Goal: Task Accomplishment & Management: Manage account settings

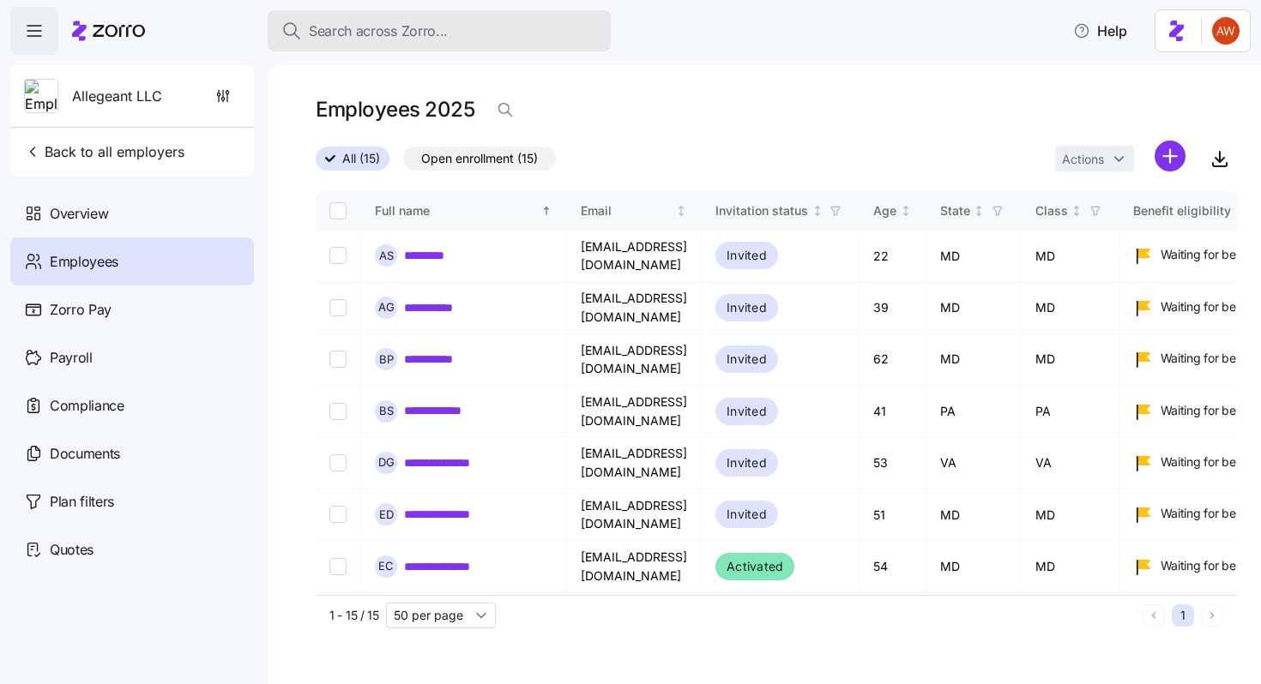
click at [417, 28] on span "Search across Zorro..." at bounding box center [378, 31] width 139 height 21
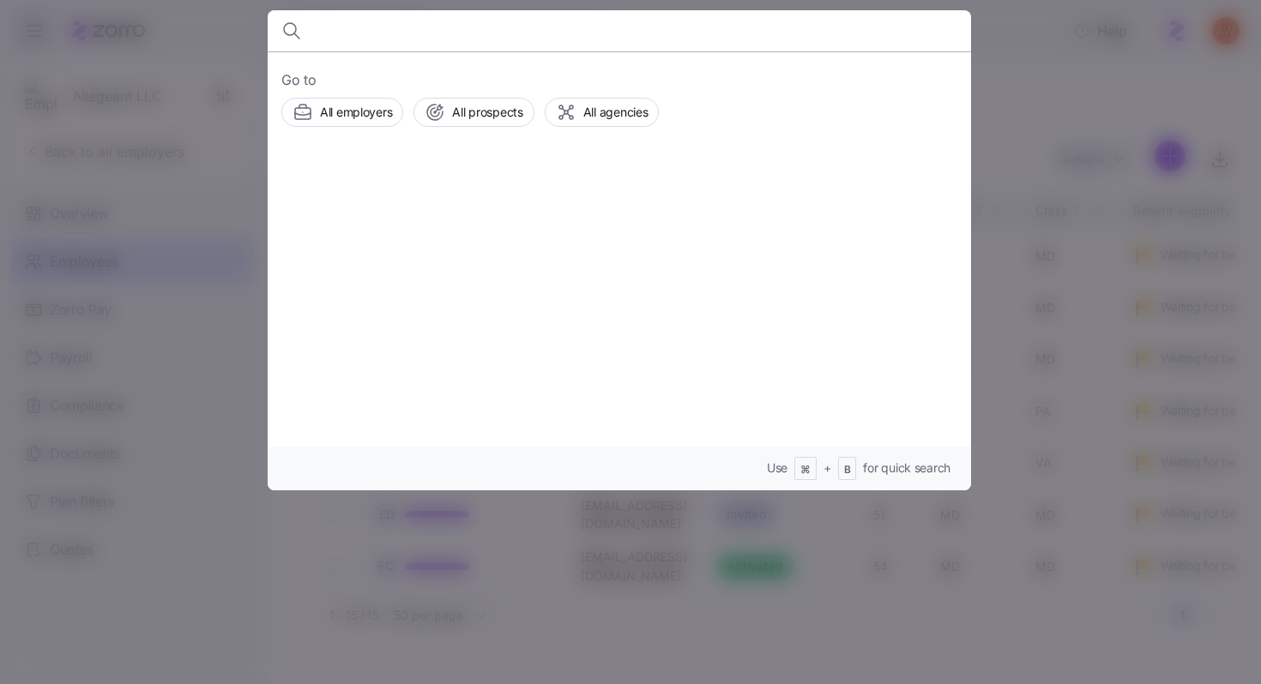
click at [204, 162] on div at bounding box center [630, 342] width 1261 height 684
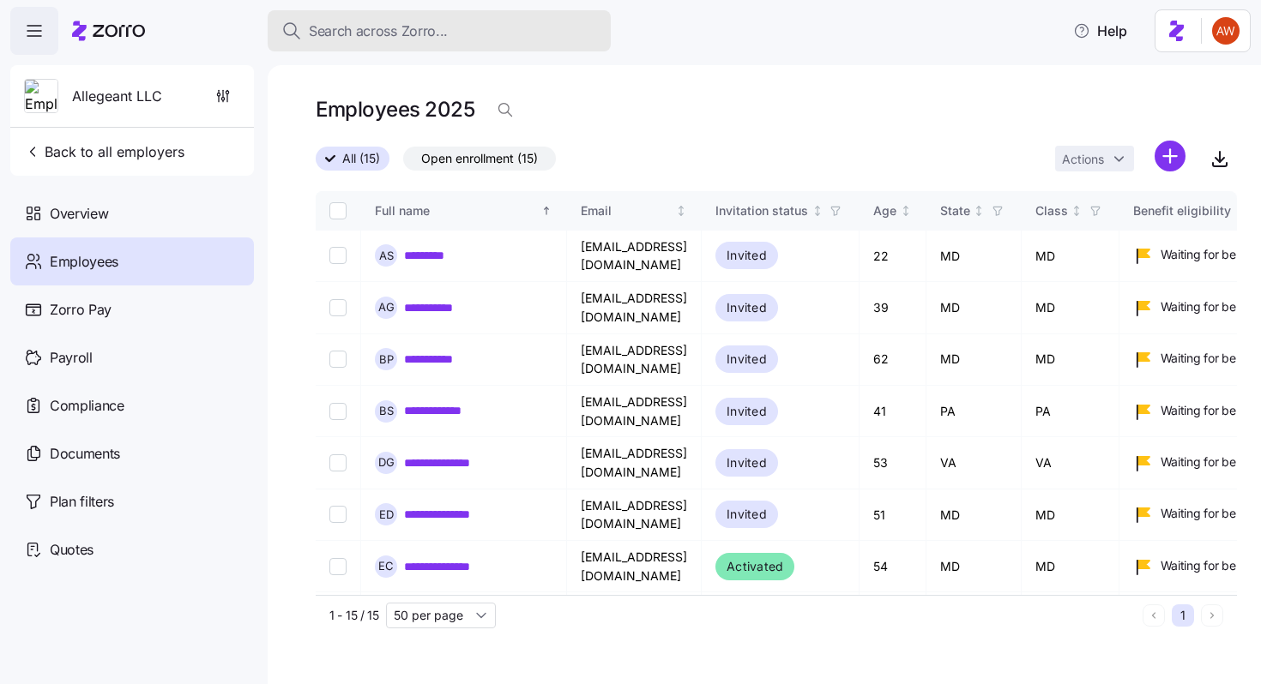
click at [364, 23] on span "Search across Zorro..." at bounding box center [378, 31] width 139 height 21
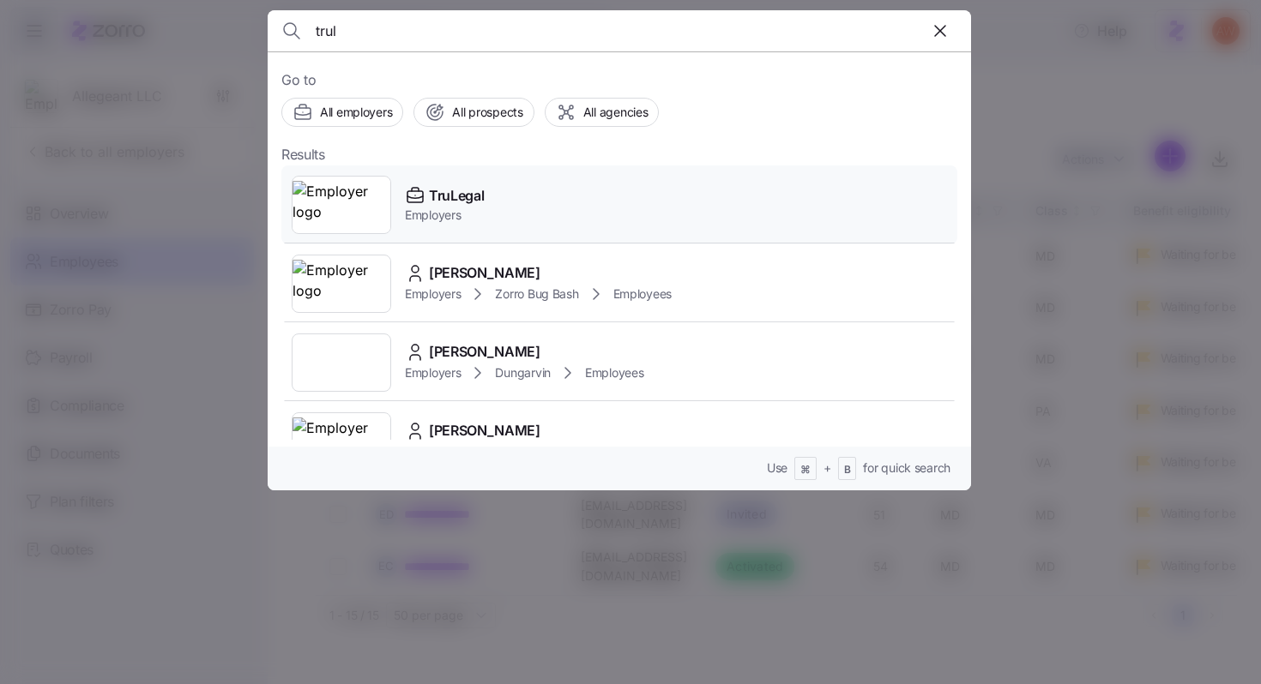
type input "trul"
click at [518, 195] on div "TruLegal Employers" at bounding box center [619, 205] width 676 height 79
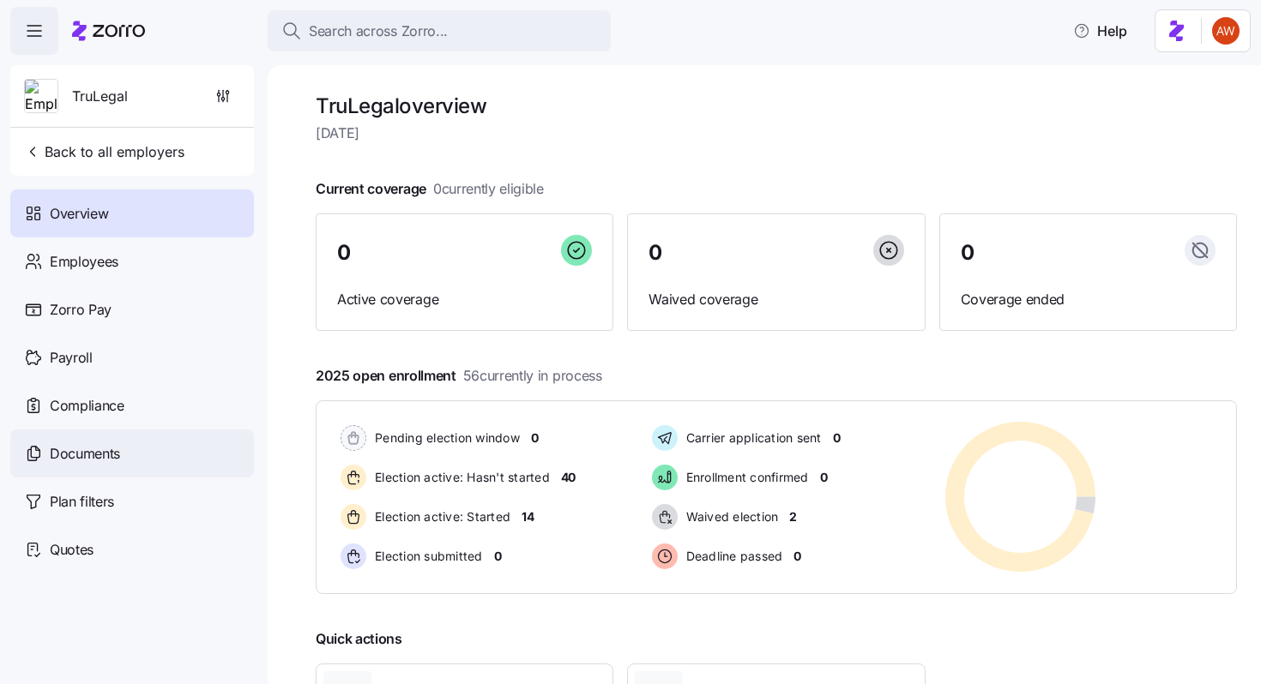
click at [202, 446] on div "Documents" at bounding box center [132, 454] width 244 height 48
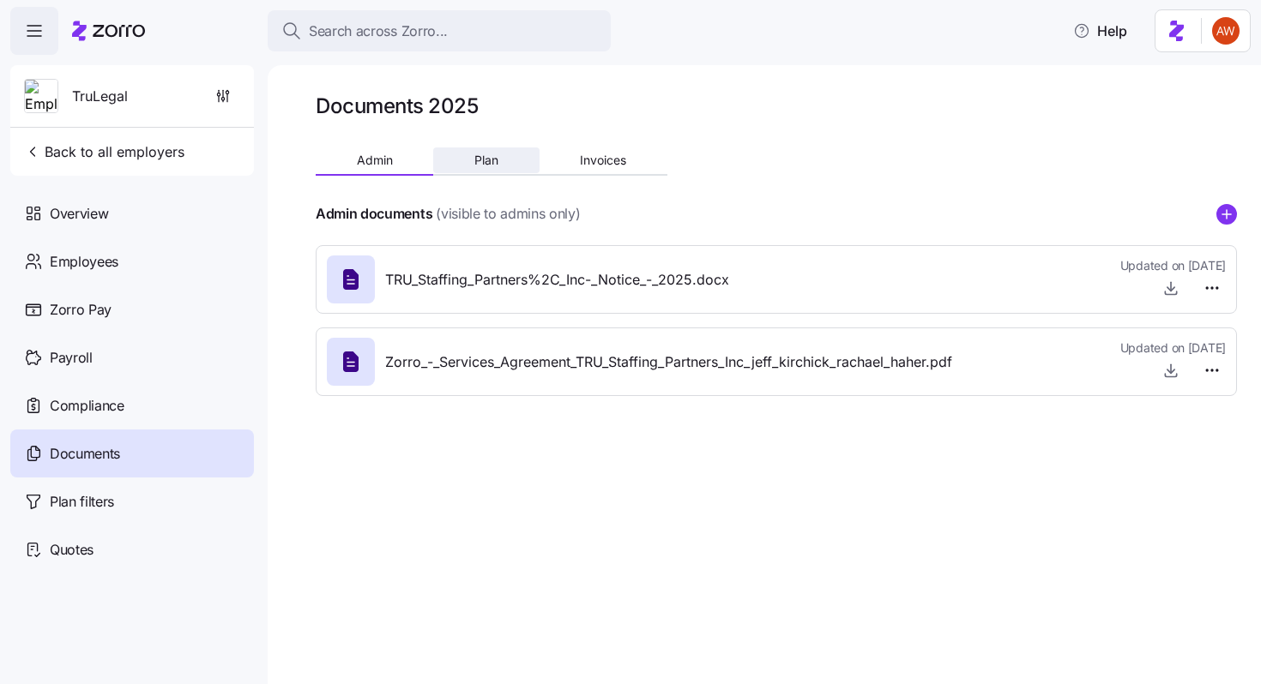
click at [486, 165] on span "Plan" at bounding box center [486, 160] width 24 height 12
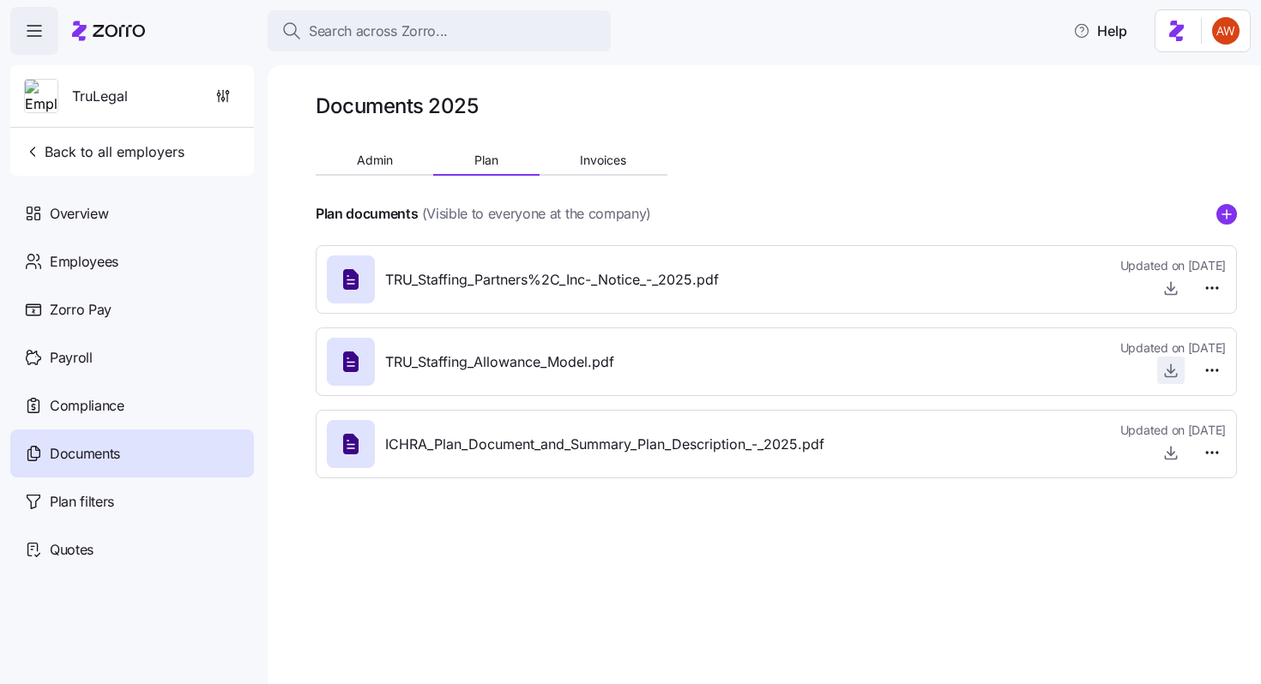
click at [1174, 375] on icon "button" at bounding box center [1170, 370] width 17 height 17
click at [123, 160] on span "Back to all employers" at bounding box center [104, 152] width 160 height 21
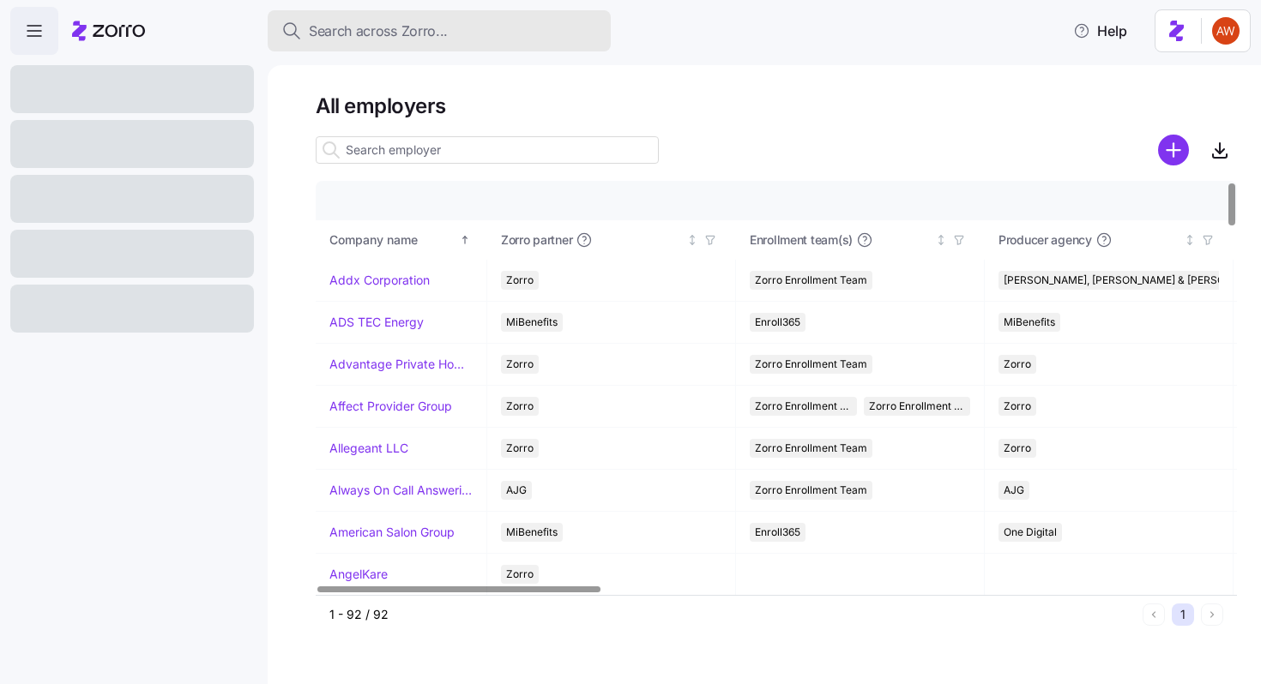
click at [405, 21] on span "Search across Zorro..." at bounding box center [378, 31] width 139 height 21
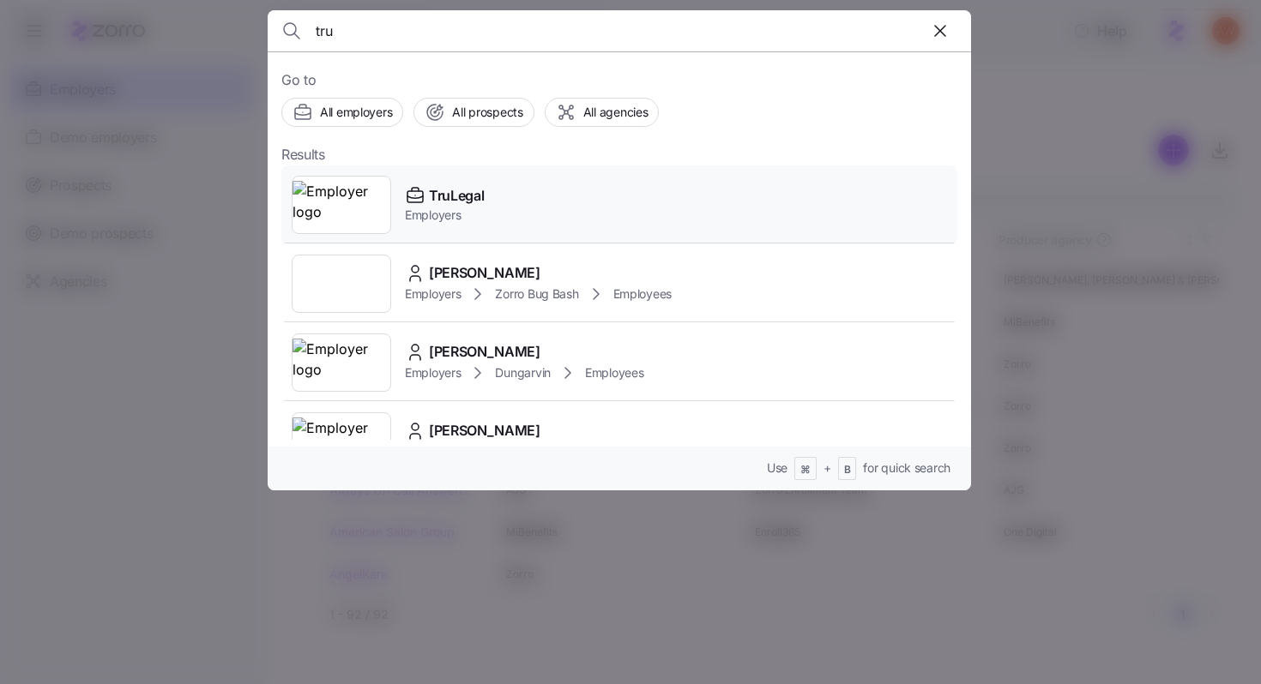
type input "tru"
click at [444, 202] on span "TruLegal" at bounding box center [456, 195] width 55 height 21
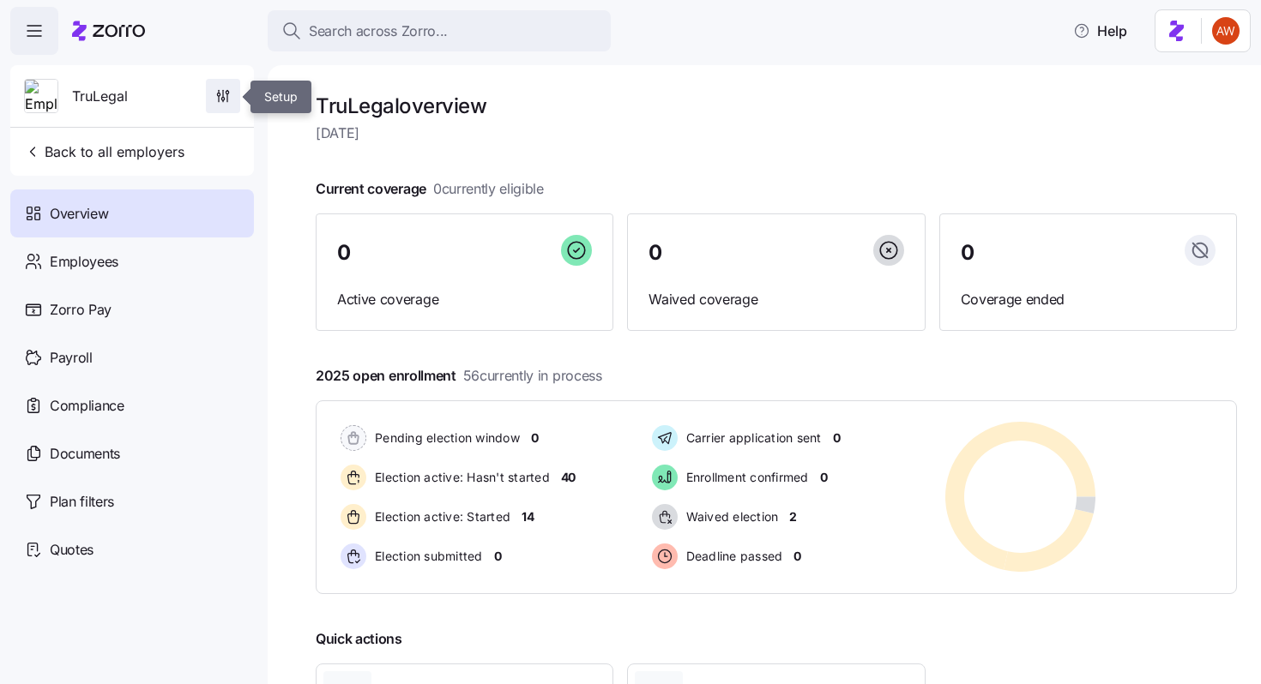
click at [226, 97] on icon "button" at bounding box center [222, 95] width 17 height 17
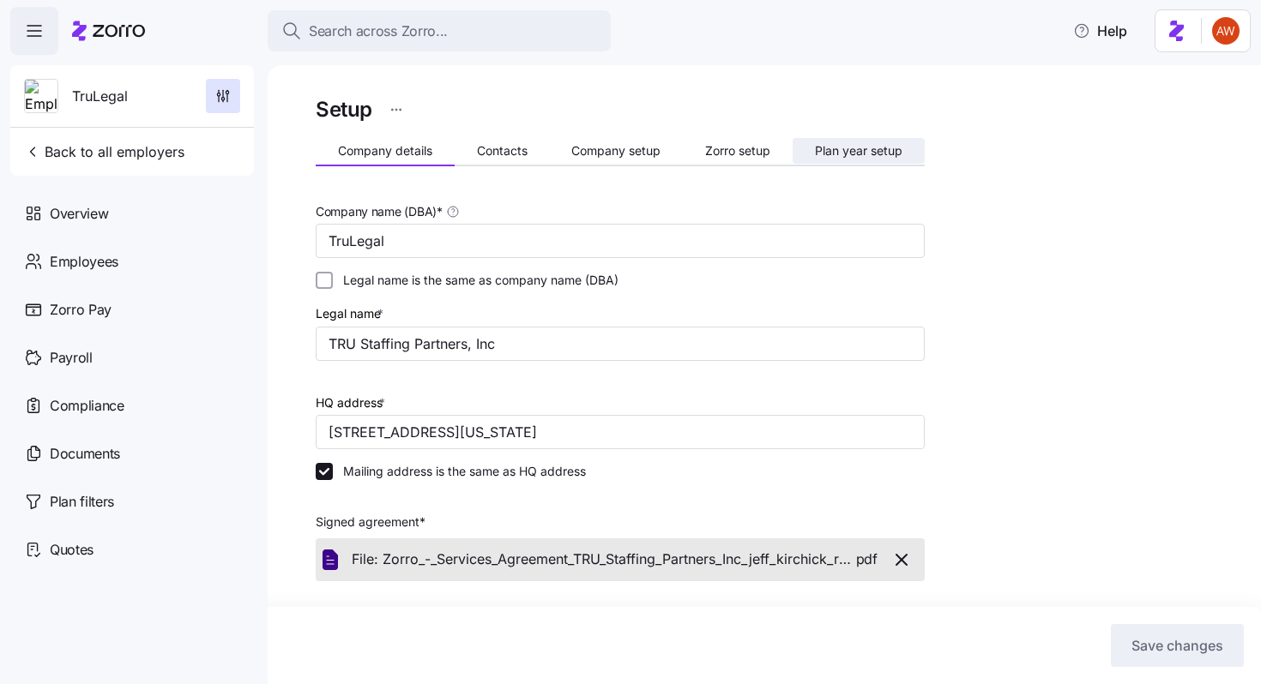
click at [853, 142] on button "Plan year setup" at bounding box center [859, 151] width 132 height 26
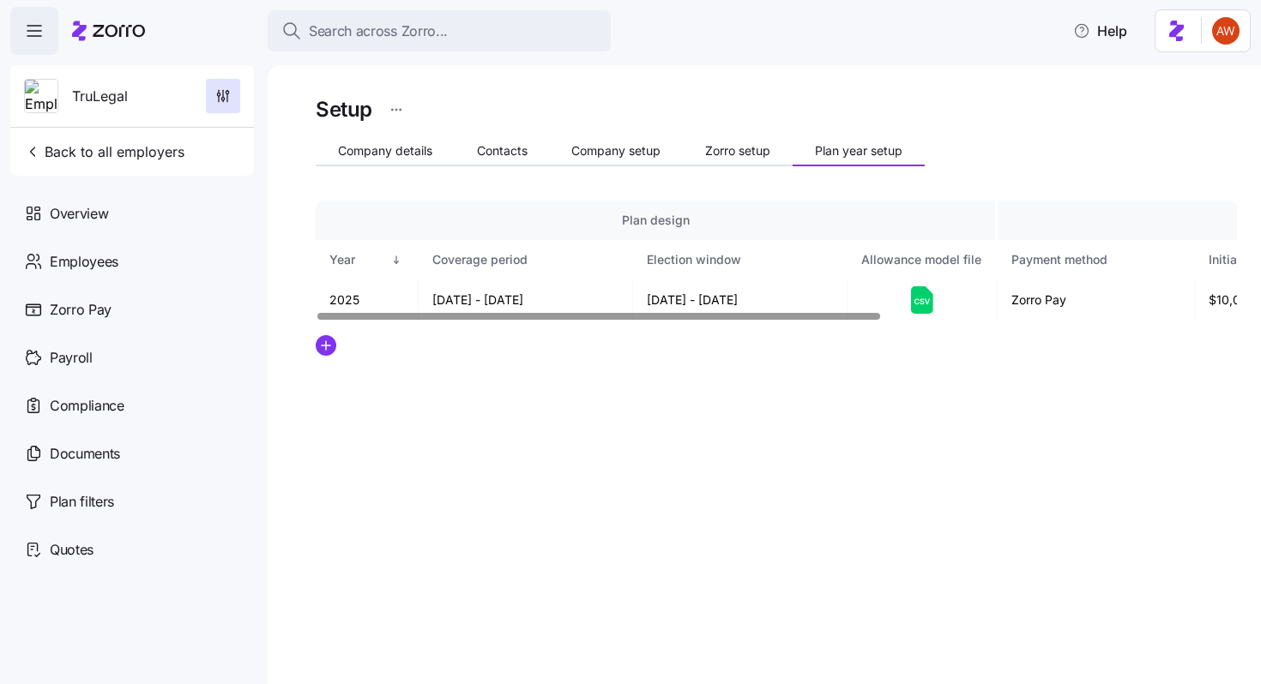
click at [914, 298] on icon at bounding box center [922, 299] width 22 height 27
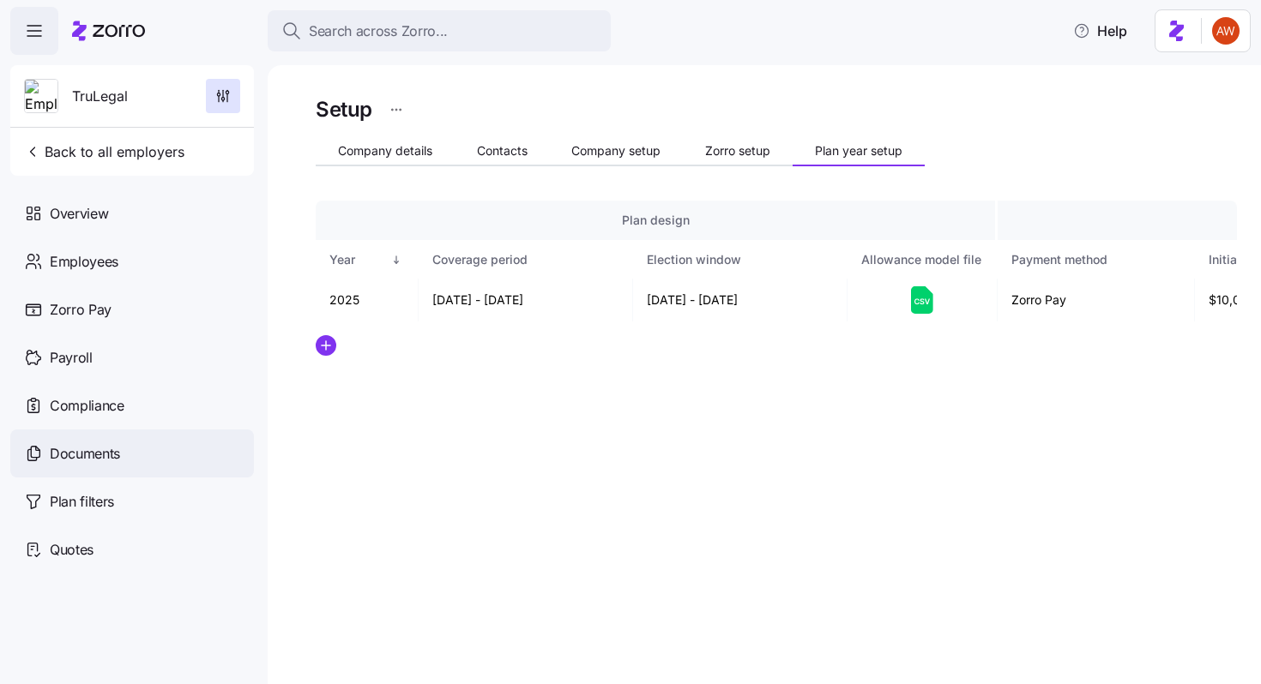
click at [141, 461] on div "Documents" at bounding box center [132, 454] width 244 height 48
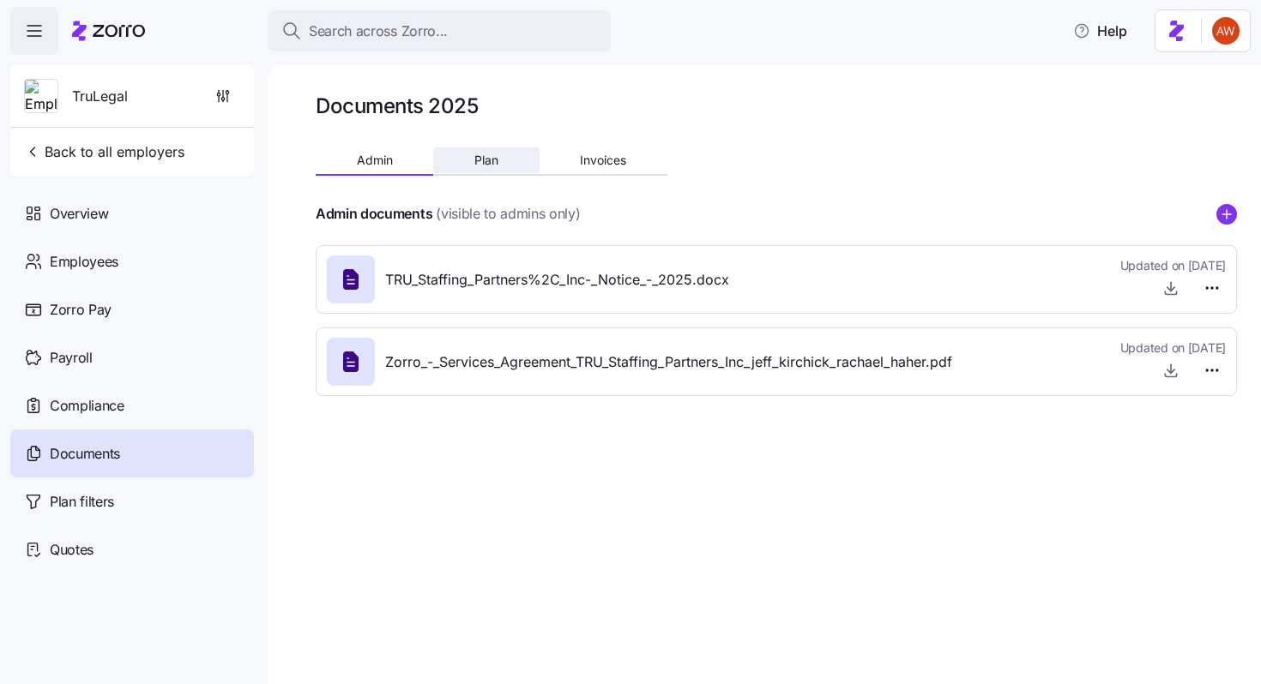
click at [488, 158] on span "Plan" at bounding box center [486, 160] width 24 height 12
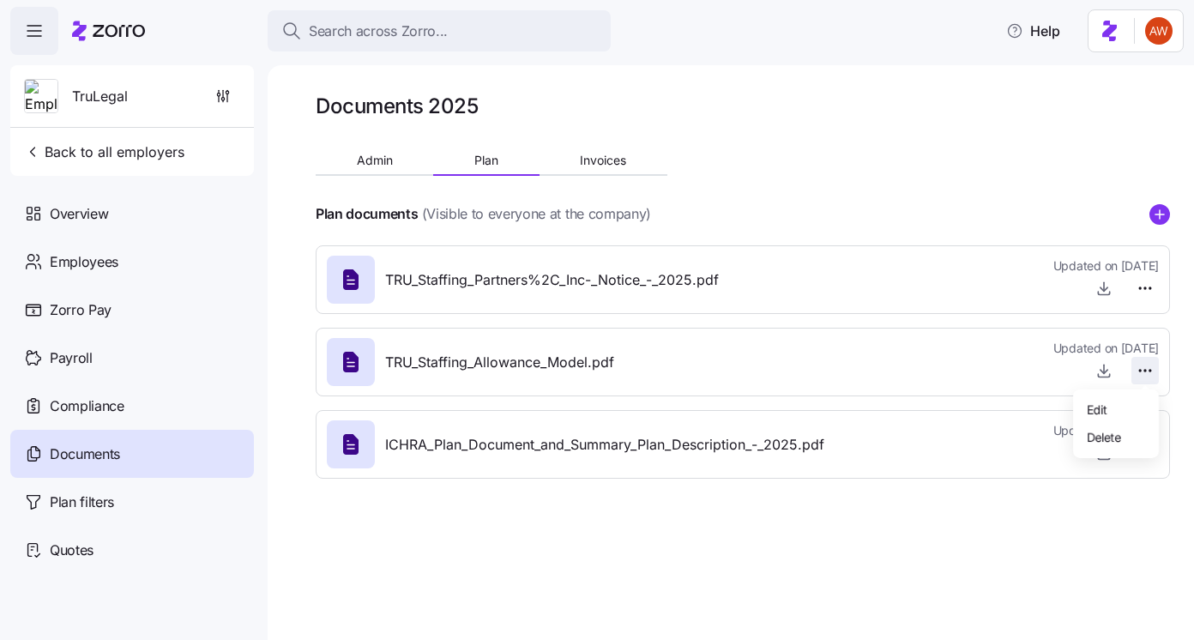
click at [1150, 367] on html "Search across Zorro... Help TruLegal Back to all employers Overview Employees Z…" at bounding box center [597, 315] width 1194 height 630
click at [1116, 429] on span "Delete" at bounding box center [1104, 436] width 34 height 17
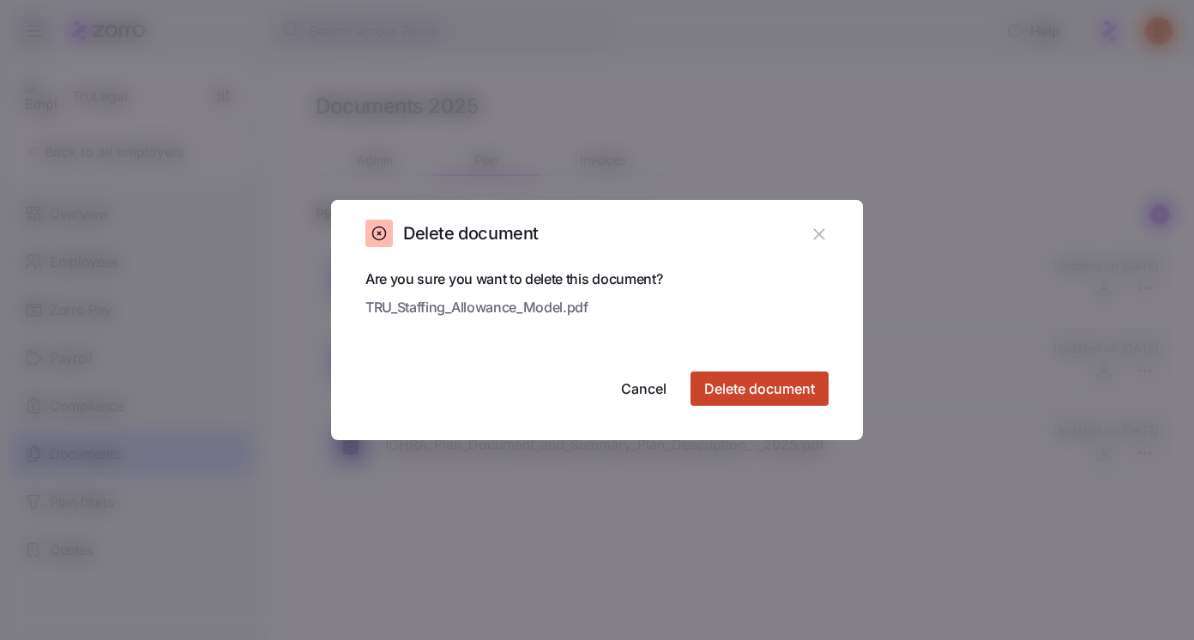
click at [805, 379] on span "Delete document" at bounding box center [759, 388] width 111 height 21
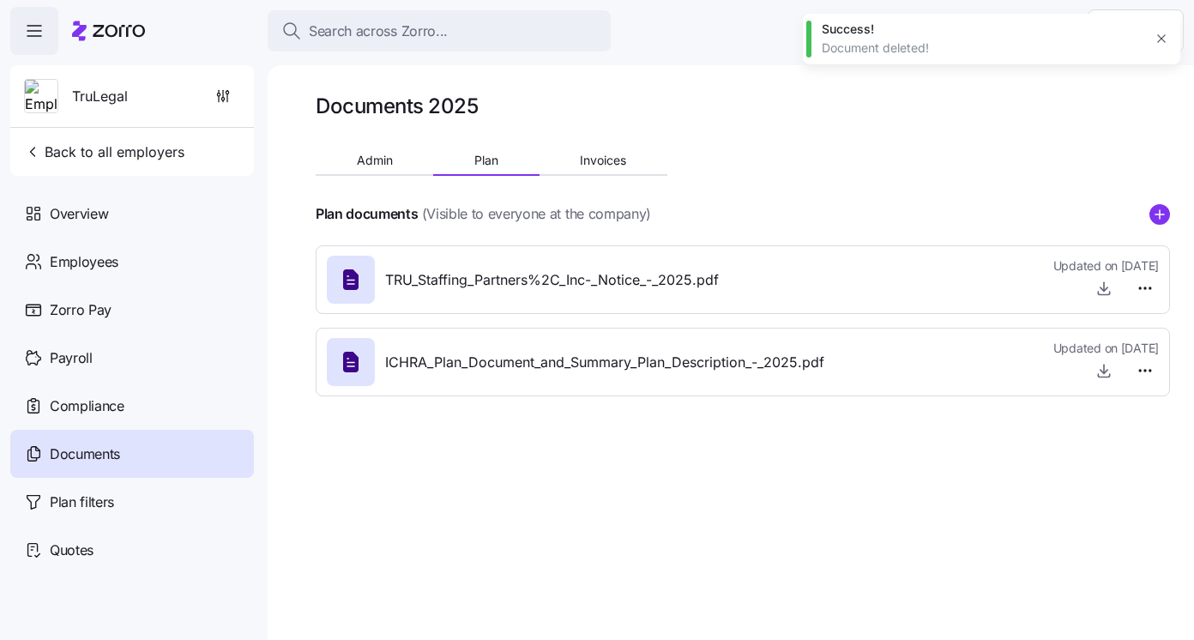
click at [1157, 214] on icon "add icon" at bounding box center [1159, 214] width 9 height 0
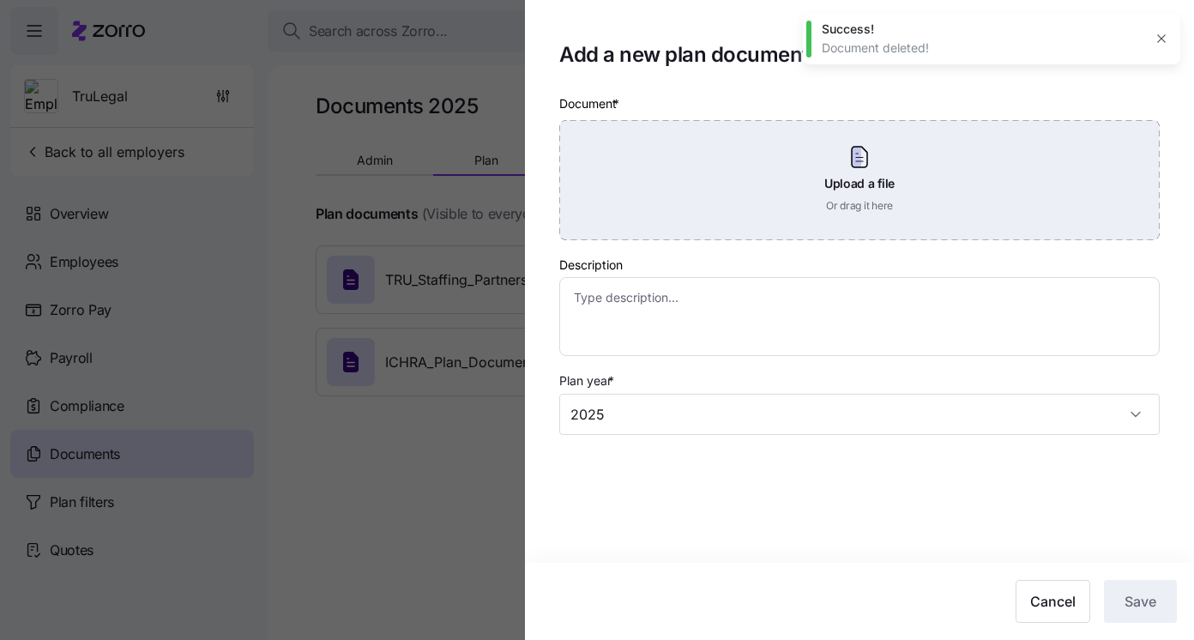
click at [892, 169] on div "Upload a file Or drag it here" at bounding box center [859, 180] width 600 height 120
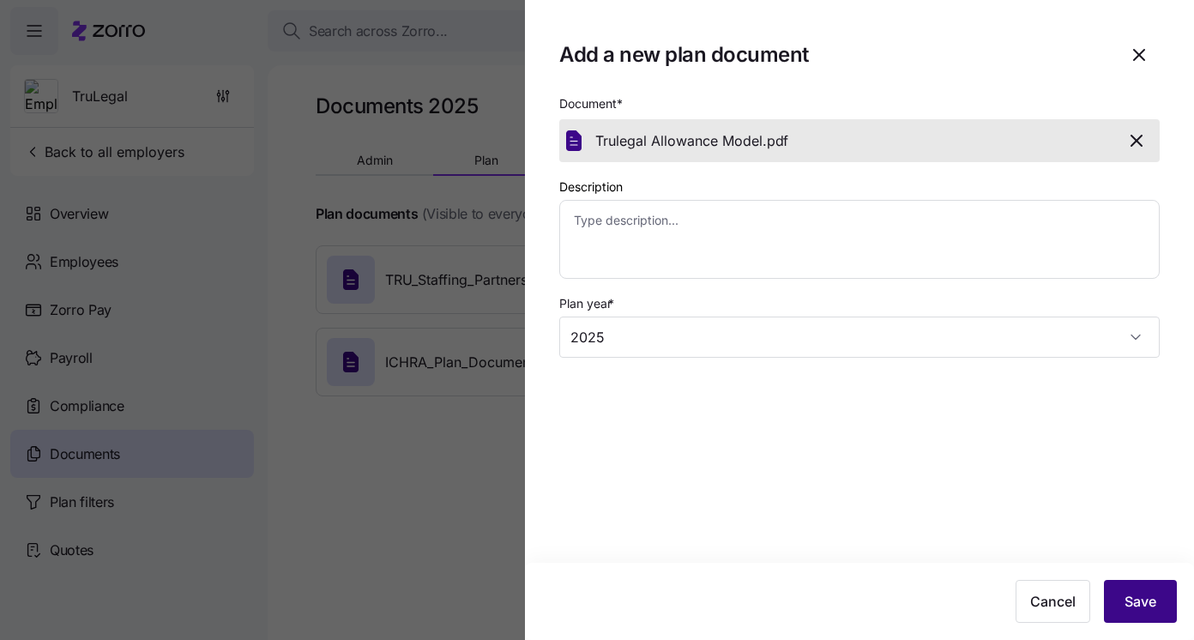
click at [1159, 603] on button "Save" at bounding box center [1140, 601] width 73 height 43
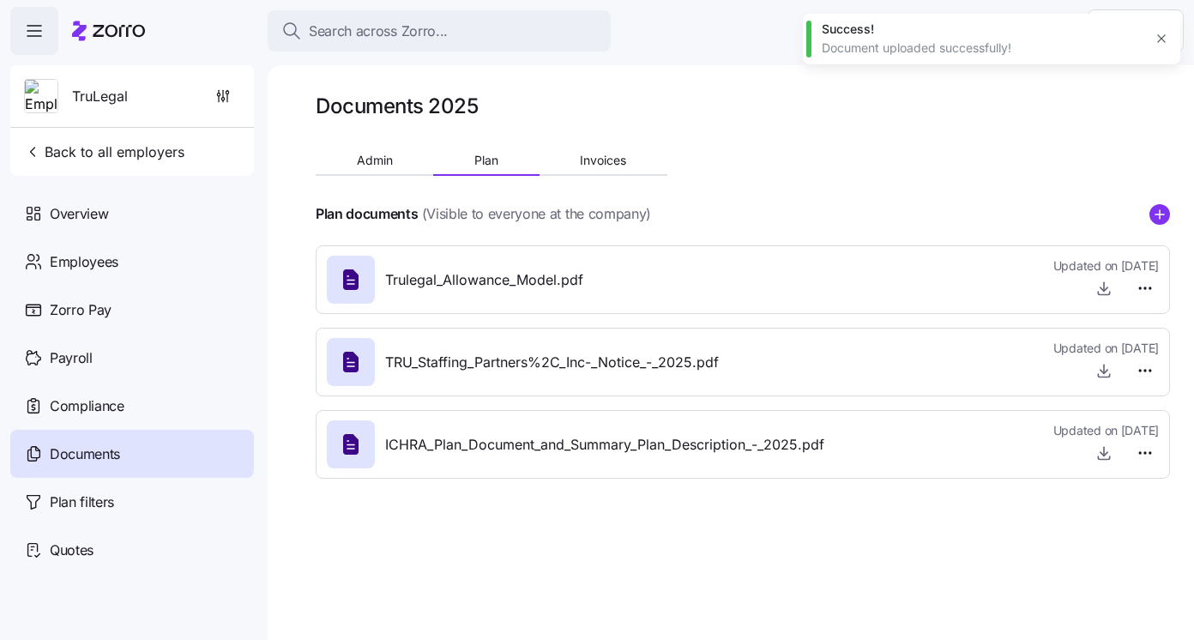
type textarea "x"
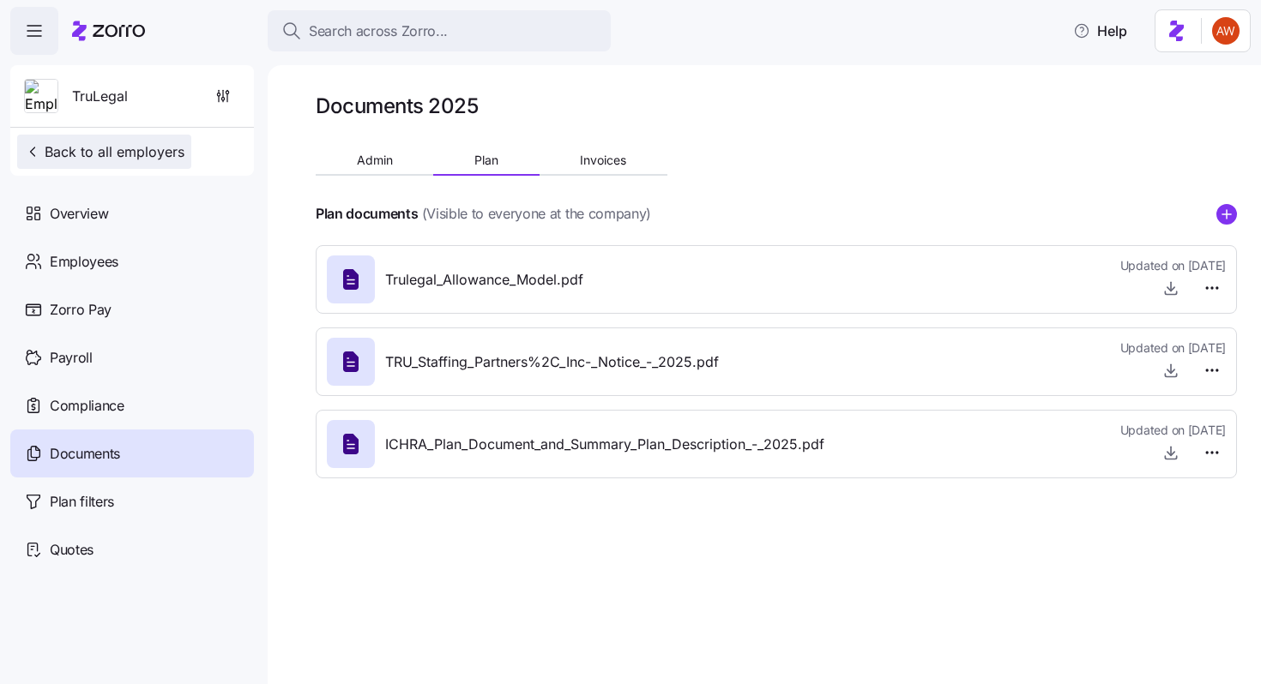
click at [147, 152] on span "Back to all employers" at bounding box center [104, 152] width 160 height 21
